Goal: Task Accomplishment & Management: Complete application form

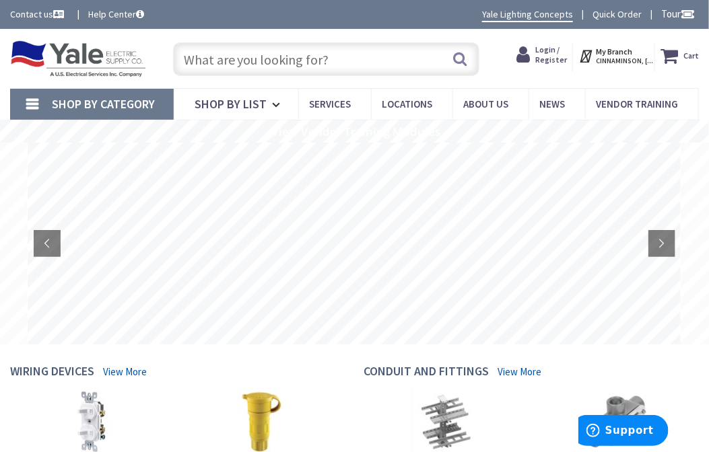
click at [553, 61] on span "Login / Register" at bounding box center [551, 54] width 32 height 20
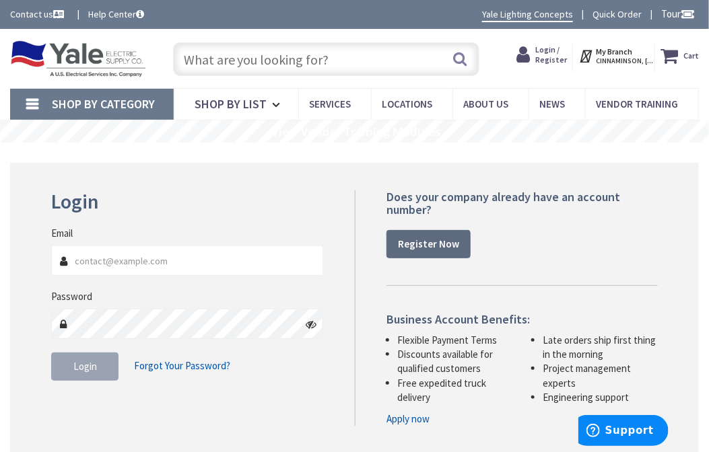
click at [423, 242] on strong "Register Now" at bounding box center [428, 244] width 61 height 13
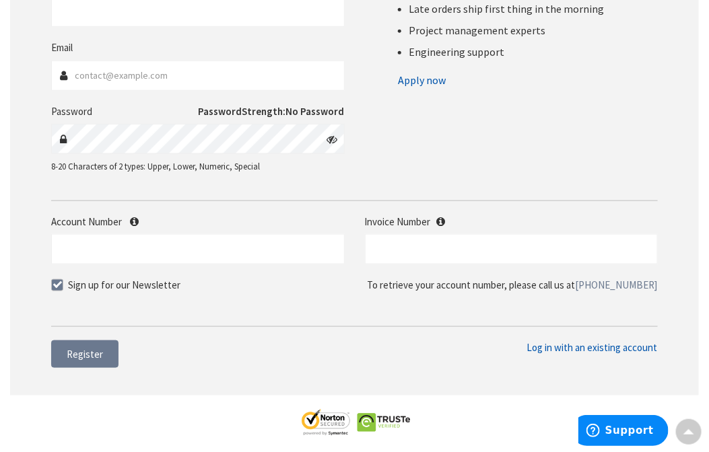
scroll to position [374, 0]
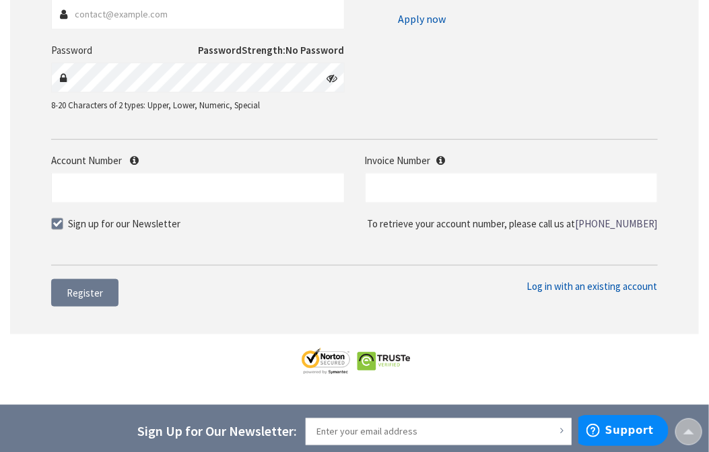
click at [55, 222] on span at bounding box center [57, 224] width 12 height 12
click at [55, 222] on input "Sign up for our Newsletter" at bounding box center [59, 223] width 9 height 9
checkbox input "false"
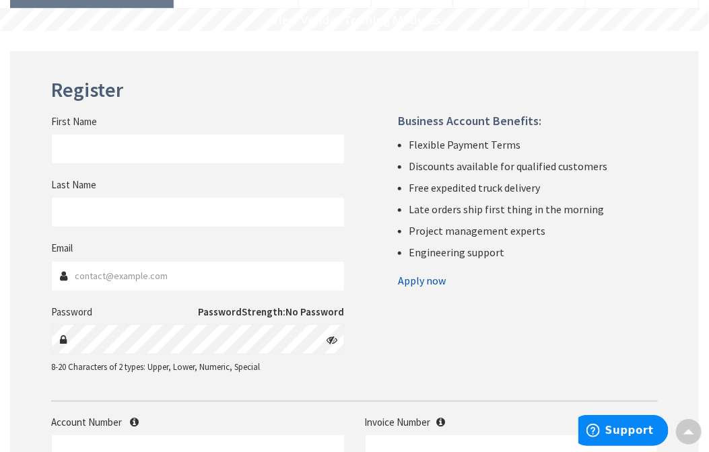
scroll to position [0, 0]
